Goal: Task Accomplishment & Management: Manage account settings

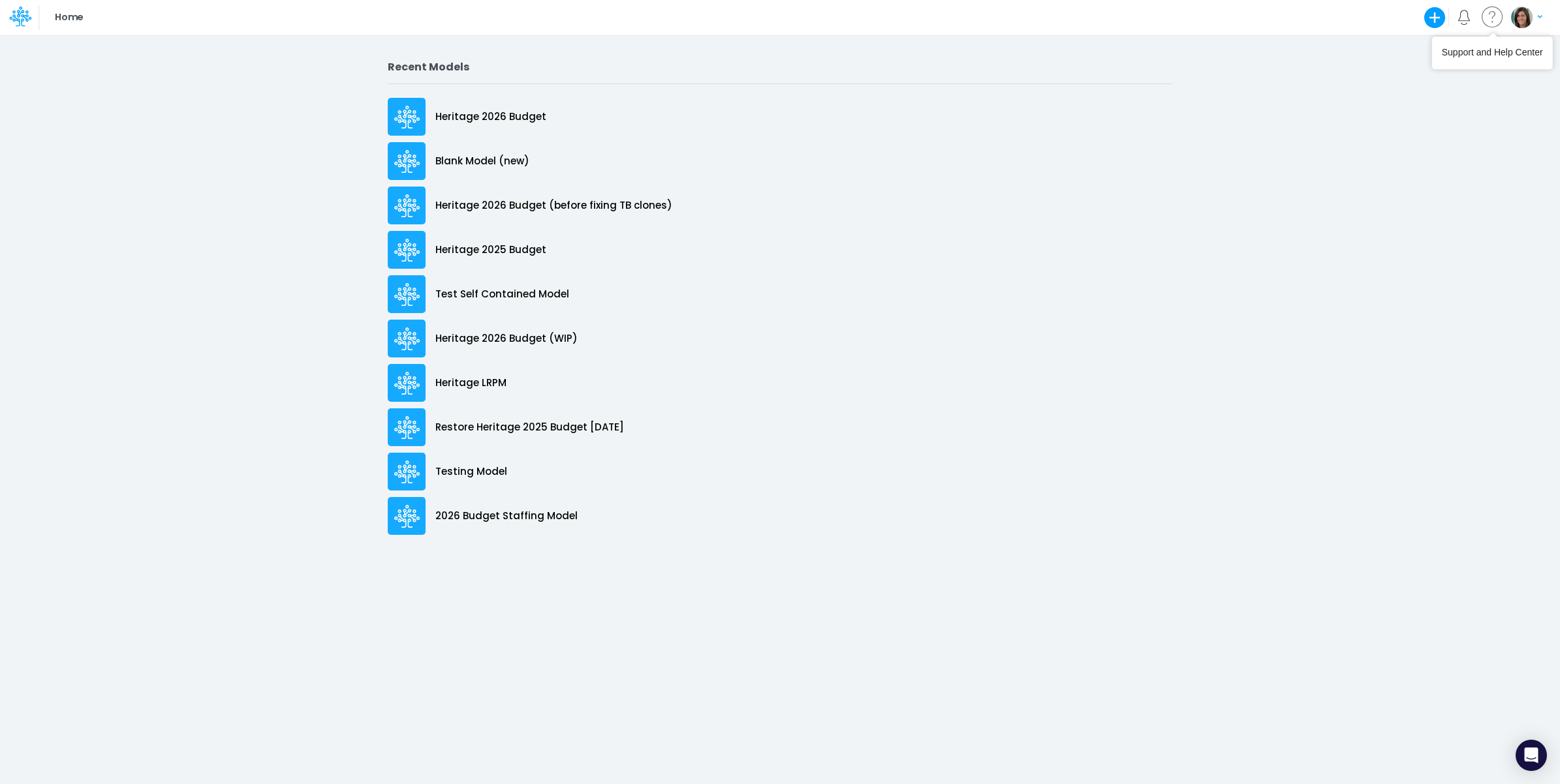
drag, startPoint x: 1524, startPoint y: 17, endPoint x: 1517, endPoint y: 27, distance: 12.2
click at [1524, 17] on img "button" at bounding box center [1521, 17] width 21 height 21
click at [1439, 105] on button "Log out" at bounding box center [1472, 106] width 140 height 21
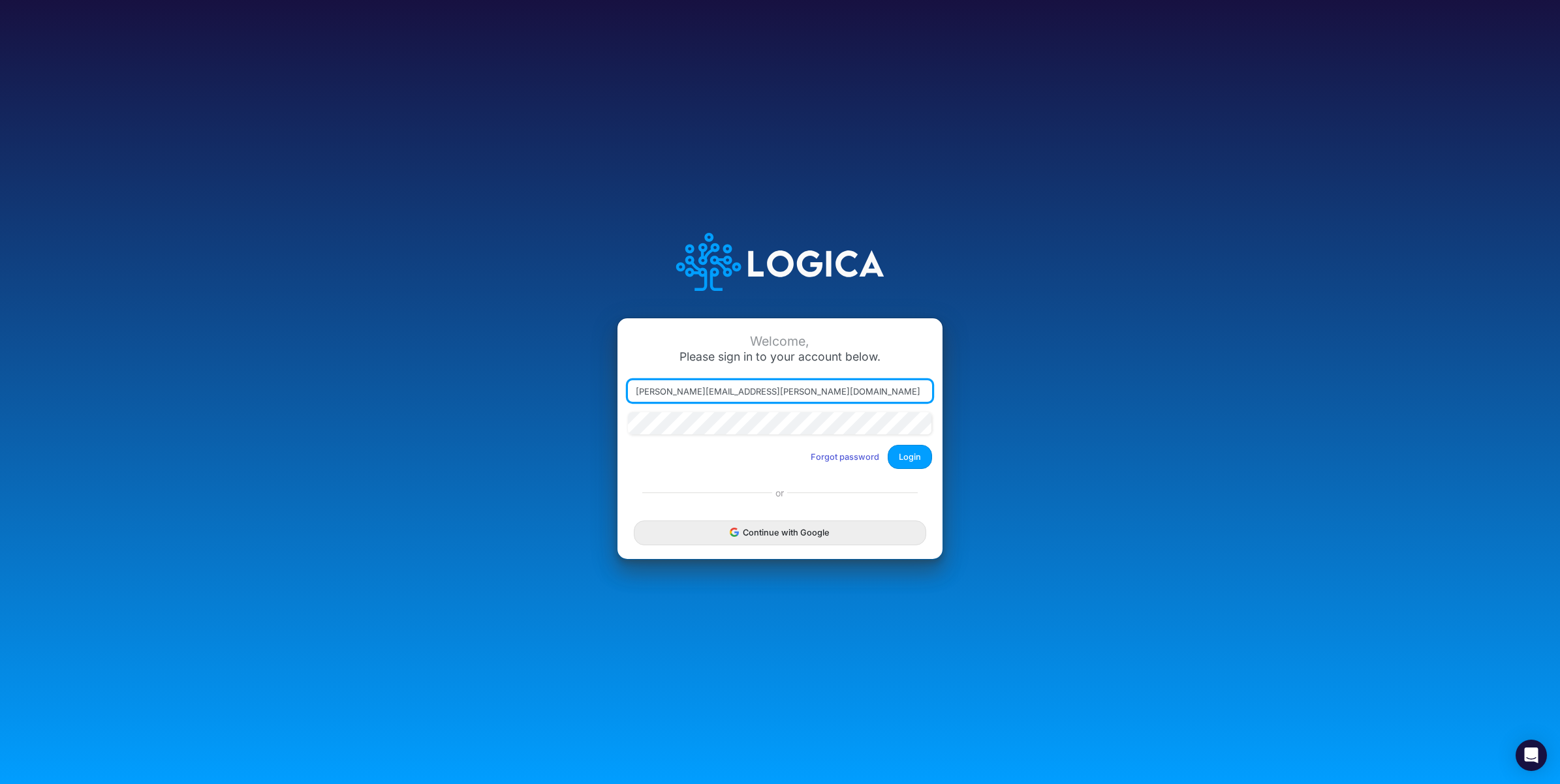
drag, startPoint x: 695, startPoint y: 386, endPoint x: 963, endPoint y: 391, distance: 268.0
click at [963, 391] on div "Welcome, Please sign in to your account below. carissa.castro@logica.cloud Forg…" at bounding box center [780, 392] width 1040 height 372
type input "carissa.castro+cquence@logica.cloud"
click at [919, 461] on button "Login" at bounding box center [910, 457] width 44 height 24
